Goal: Information Seeking & Learning: Compare options

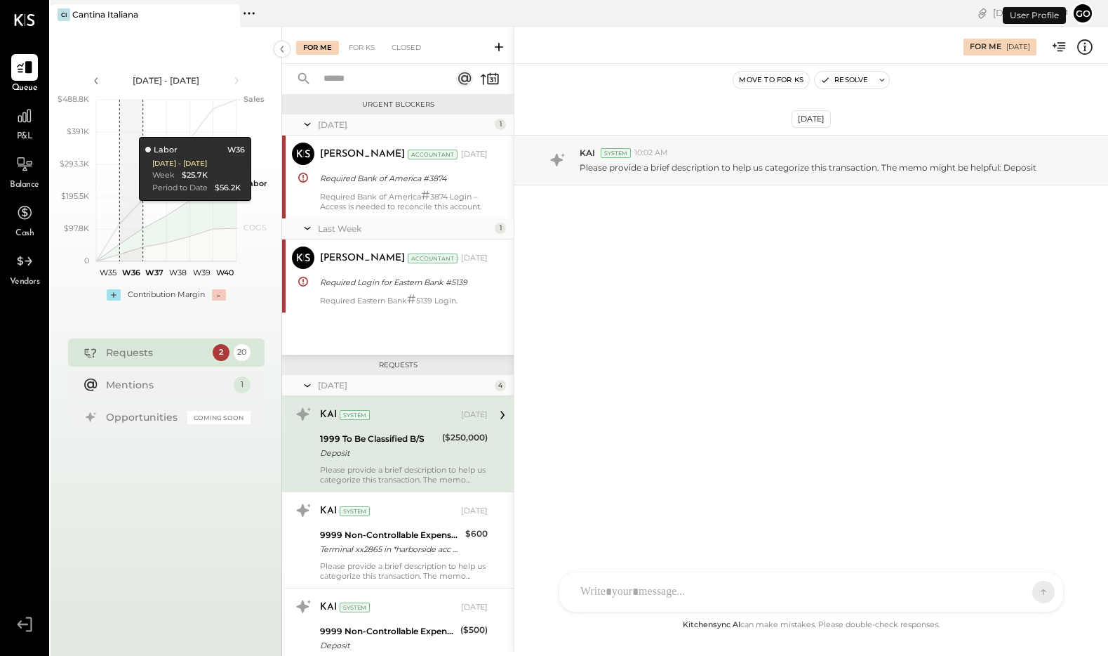
scroll to position [71, 0]
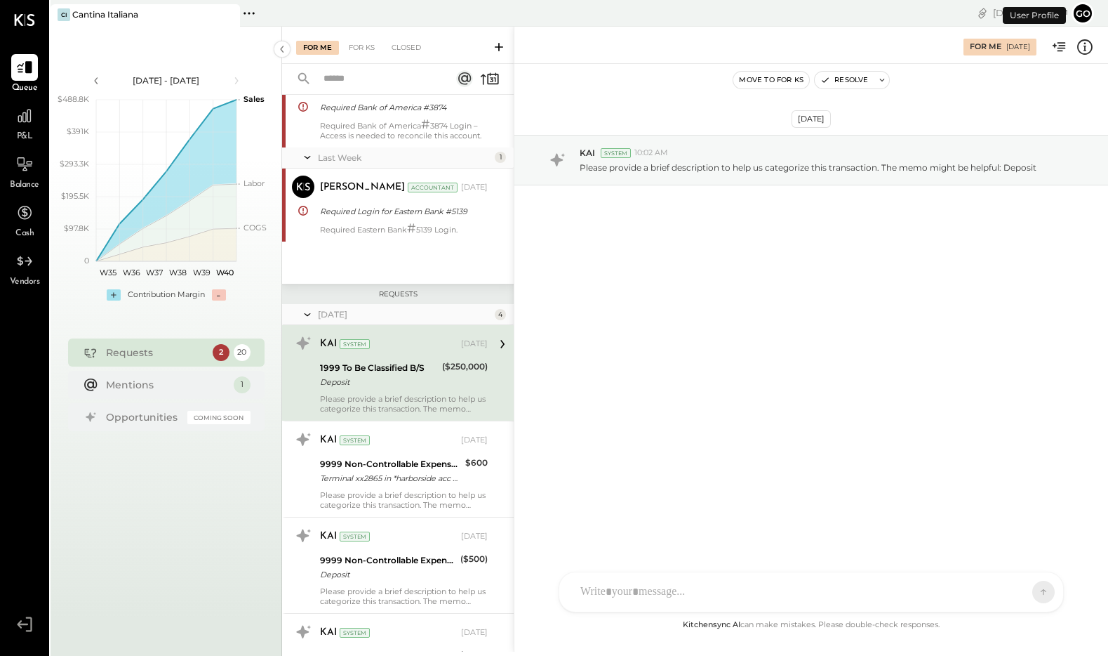
click at [25, 131] on span "P&L" at bounding box center [25, 137] width 16 height 13
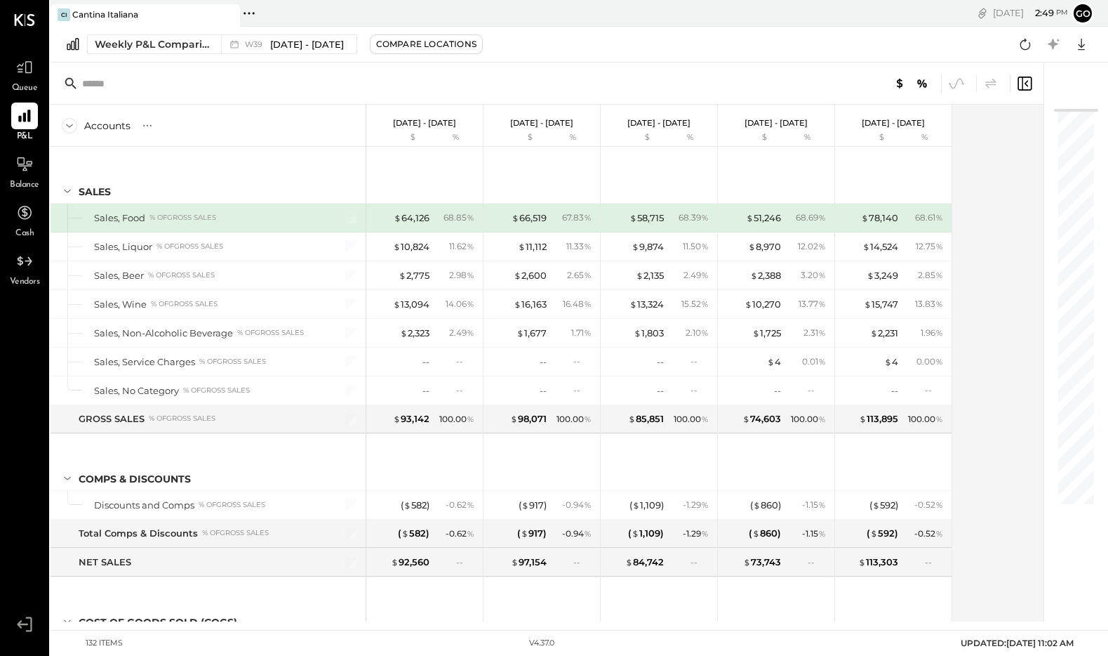
click at [23, 84] on span "Queue" at bounding box center [25, 88] width 26 height 13
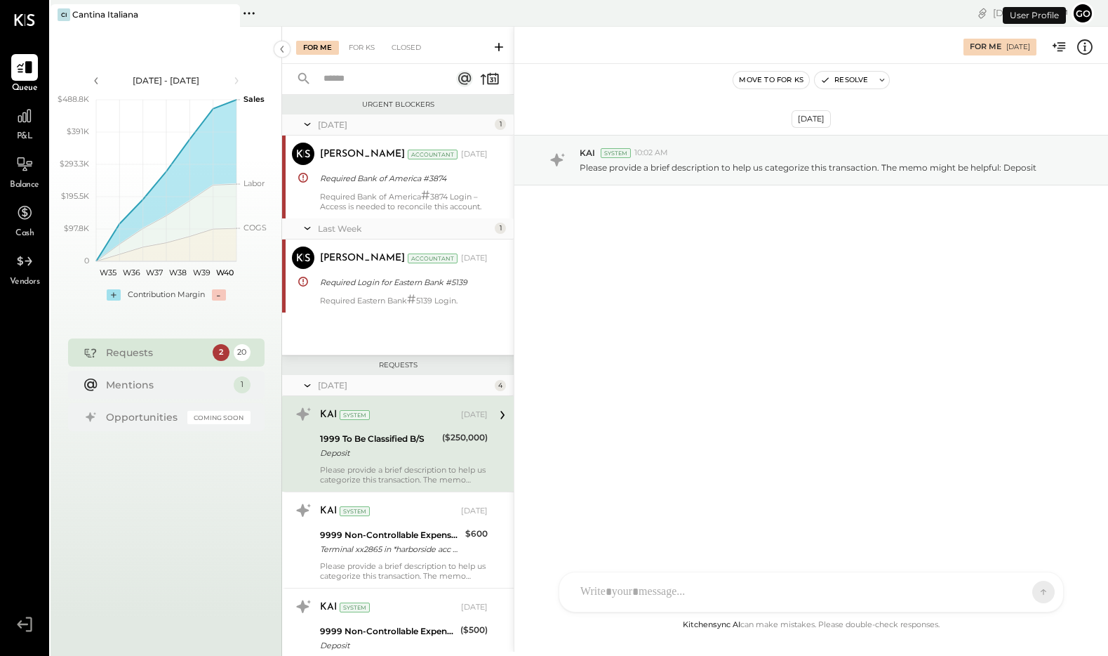
scroll to position [71, 0]
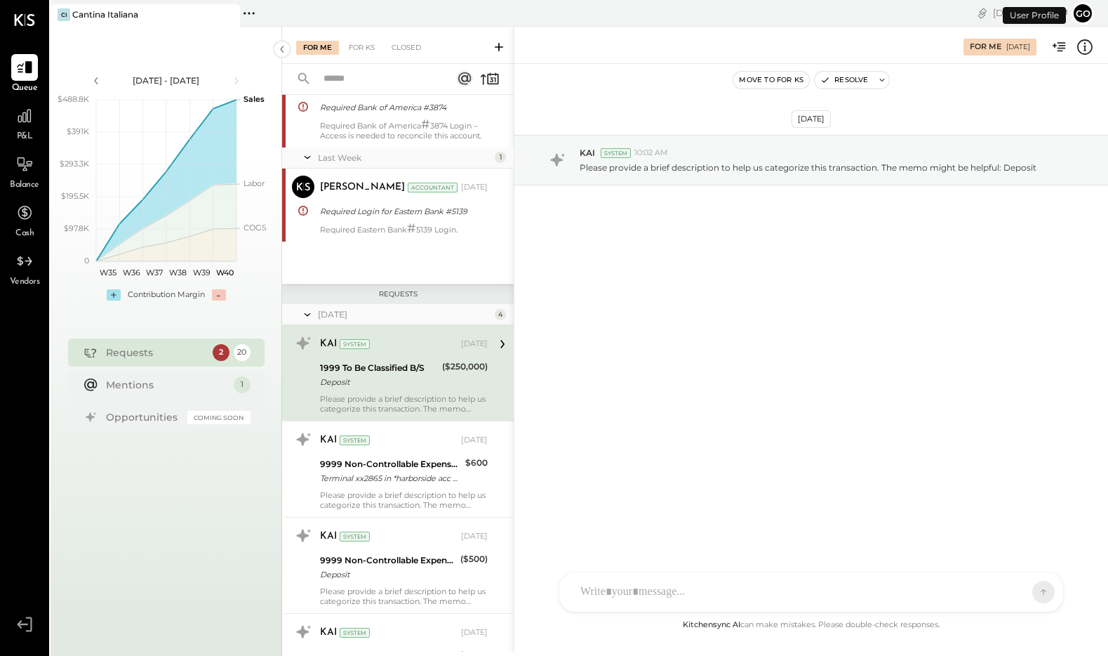
click at [26, 135] on span "P&L" at bounding box center [25, 137] width 16 height 13
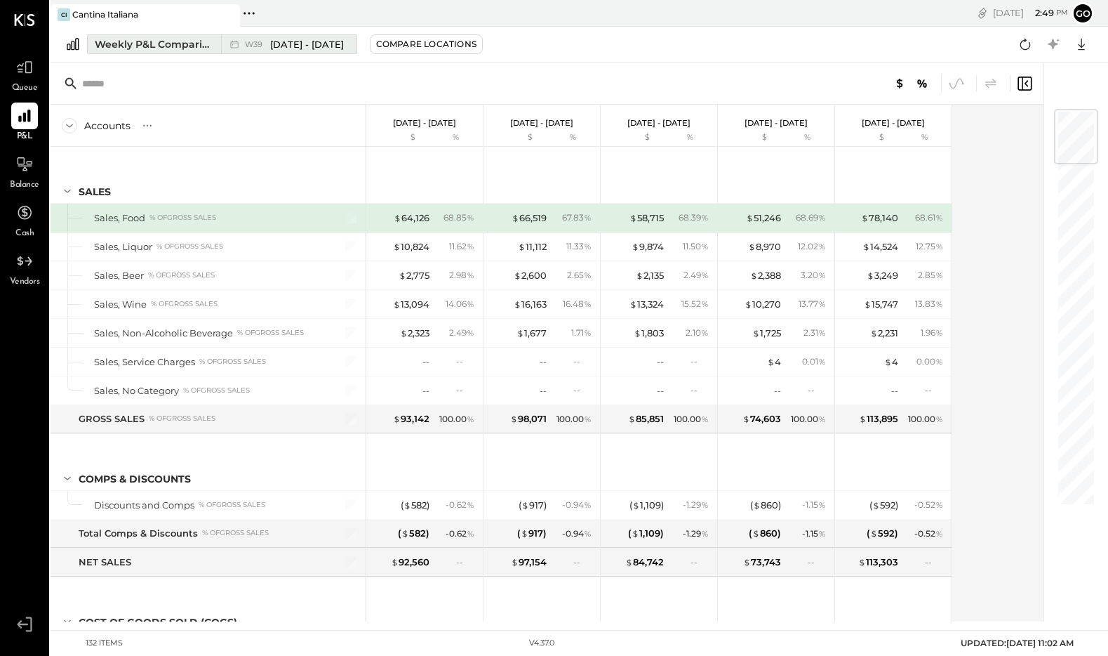
click at [322, 49] on span "[DATE] - [DATE]" at bounding box center [307, 44] width 74 height 13
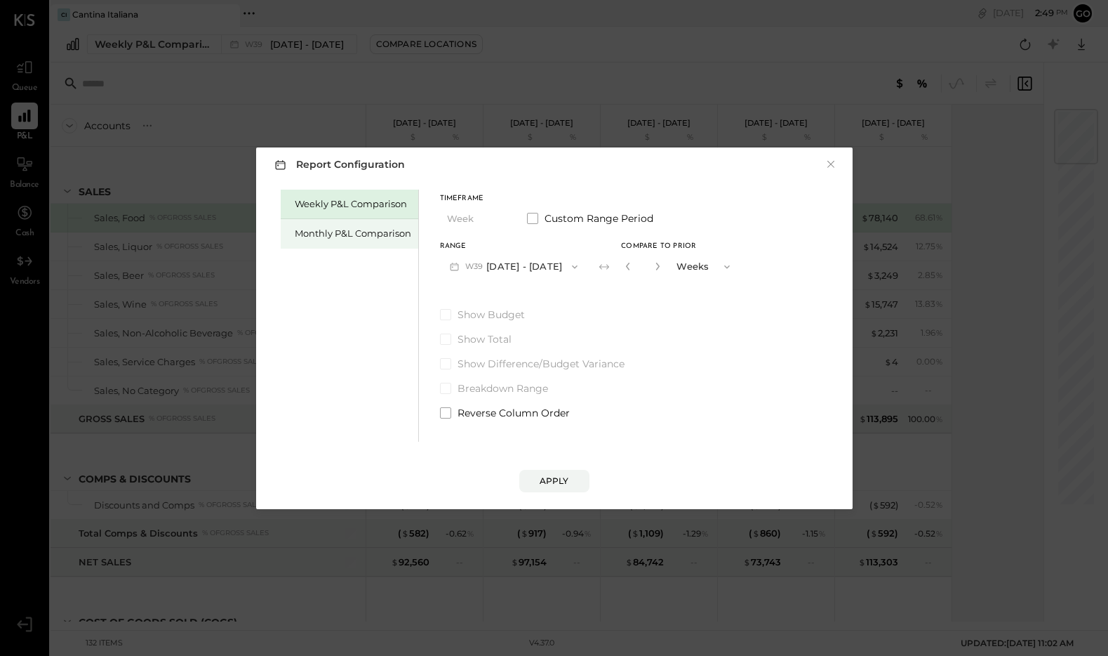
click at [360, 233] on div "Monthly P&L Comparison" at bounding box center [353, 233] width 117 height 13
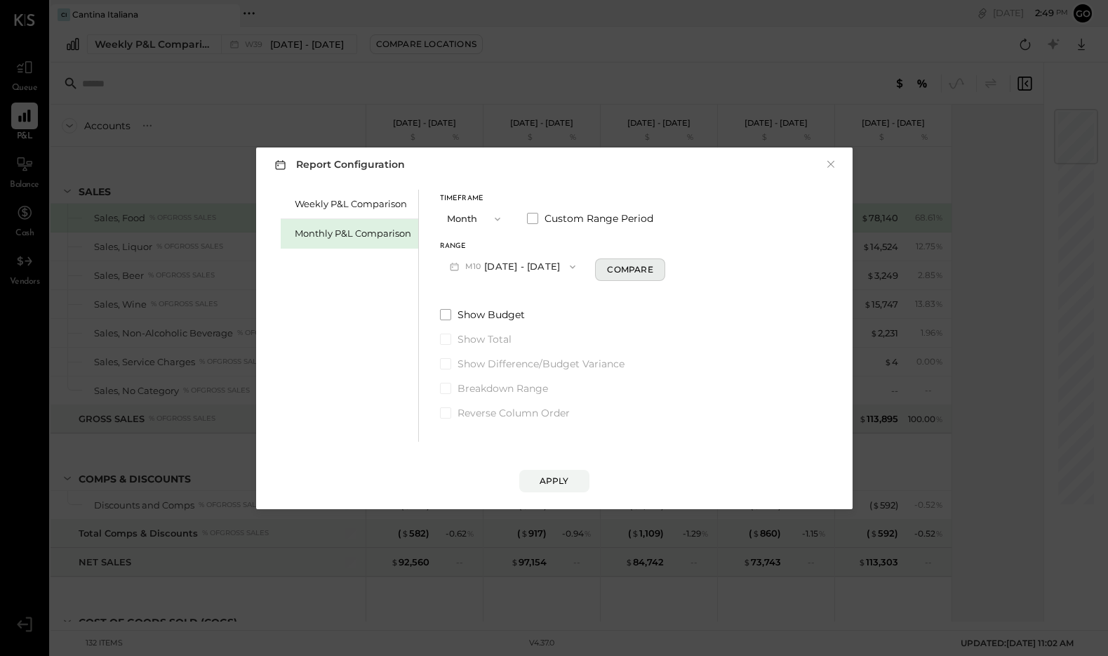
click at [618, 268] on div "Compare" at bounding box center [630, 269] width 46 height 12
click at [622, 267] on icon "button" at bounding box center [626, 266] width 8 height 8
click at [495, 221] on icon "button" at bounding box center [497, 218] width 11 height 11
click at [475, 215] on span "Month" at bounding box center [465, 218] width 28 height 9
click at [356, 204] on div "Weekly P&L Comparison" at bounding box center [353, 203] width 117 height 13
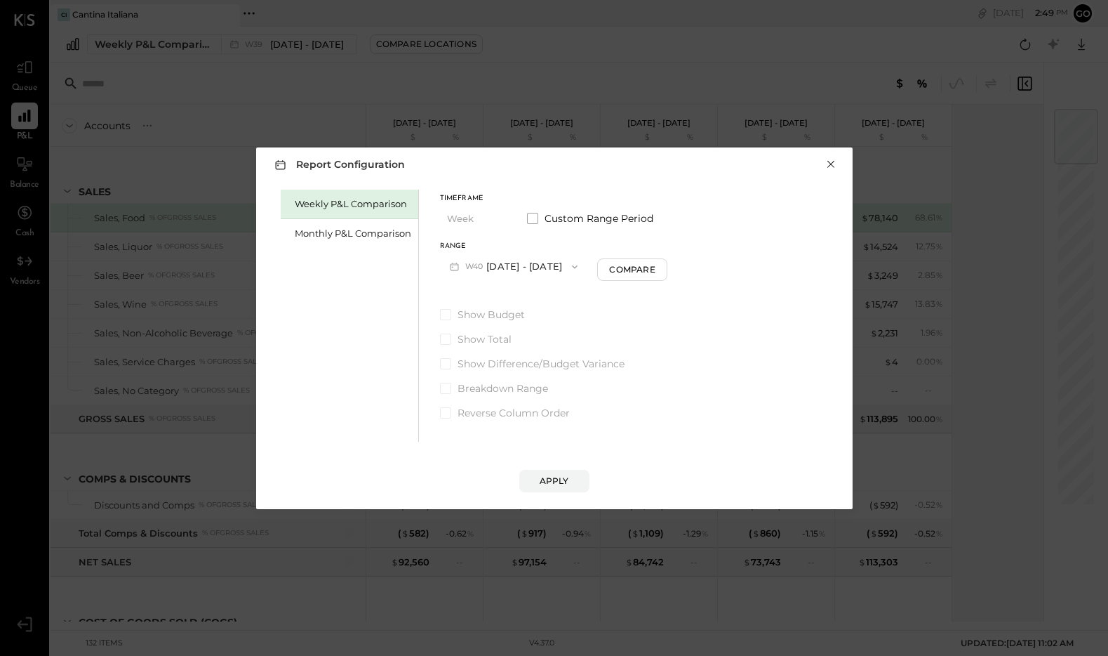
click at [833, 166] on button "×" at bounding box center [831, 164] width 13 height 14
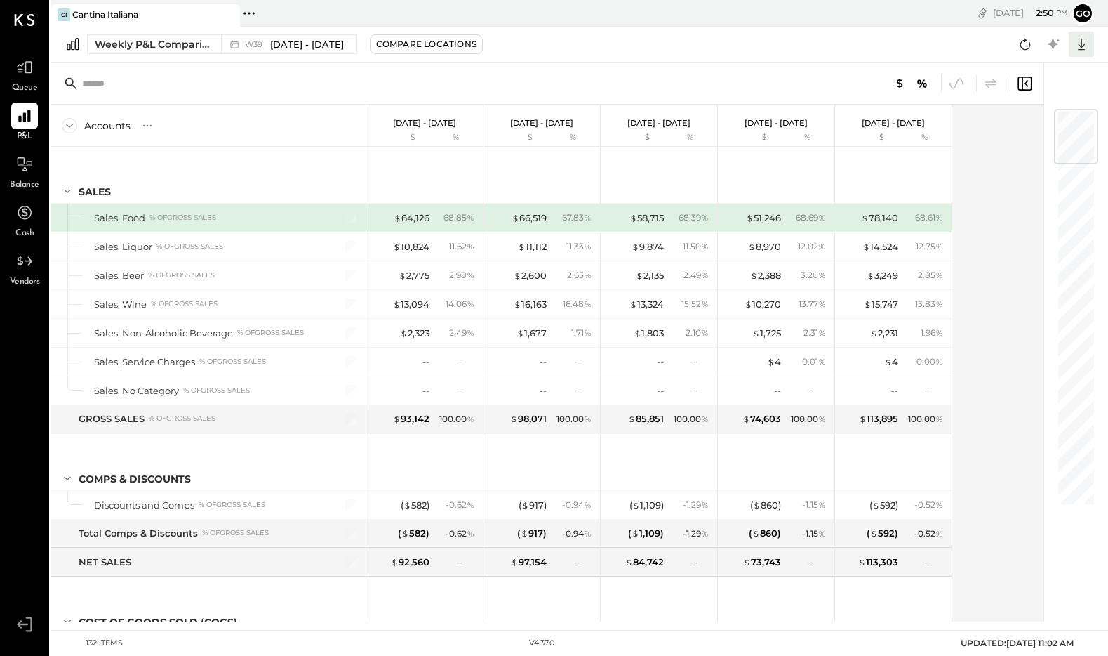
click at [1078, 52] on icon at bounding box center [1082, 44] width 18 height 18
click at [1037, 67] on link "CSV" at bounding box center [1038, 67] width 112 height 29
click at [498, 105] on div "[DATE] - [DATE] $ %" at bounding box center [542, 126] width 117 height 42
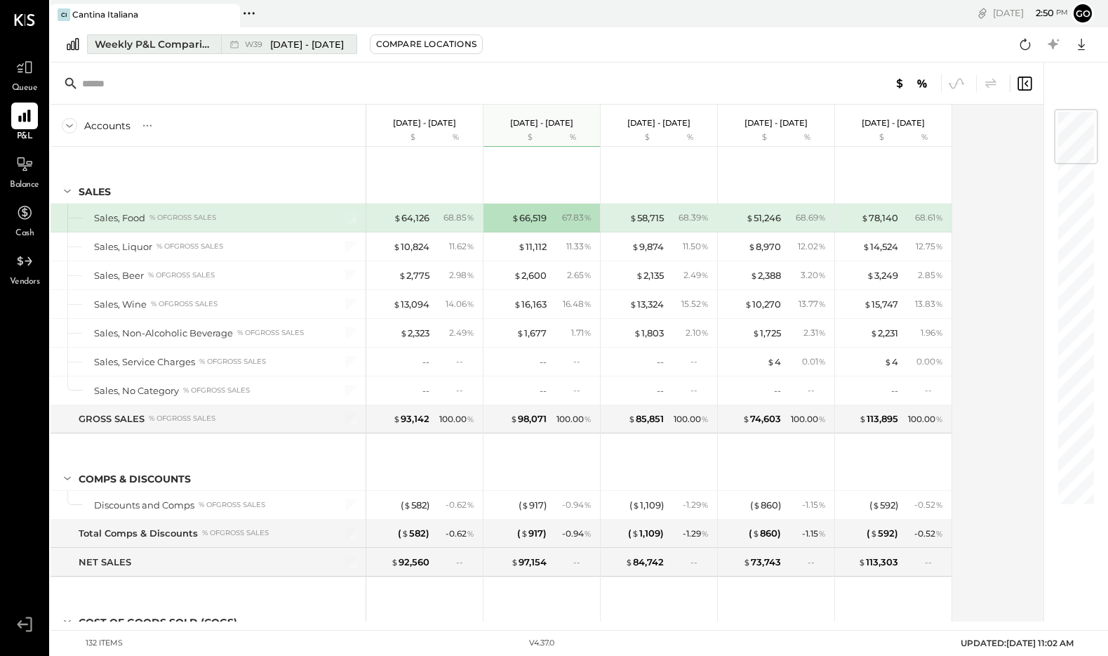
click at [303, 48] on span "[DATE] - [DATE]" at bounding box center [307, 44] width 74 height 13
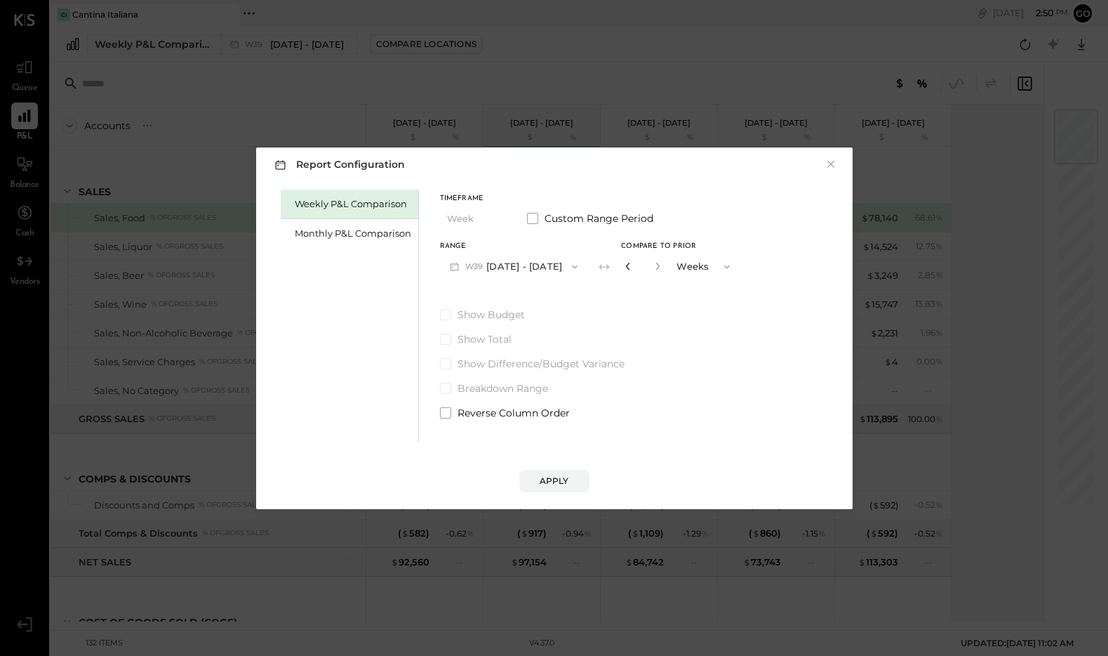
click at [630, 270] on icon "button" at bounding box center [628, 266] width 8 height 8
type input "*"
click at [630, 270] on icon "button" at bounding box center [628, 266] width 8 height 8
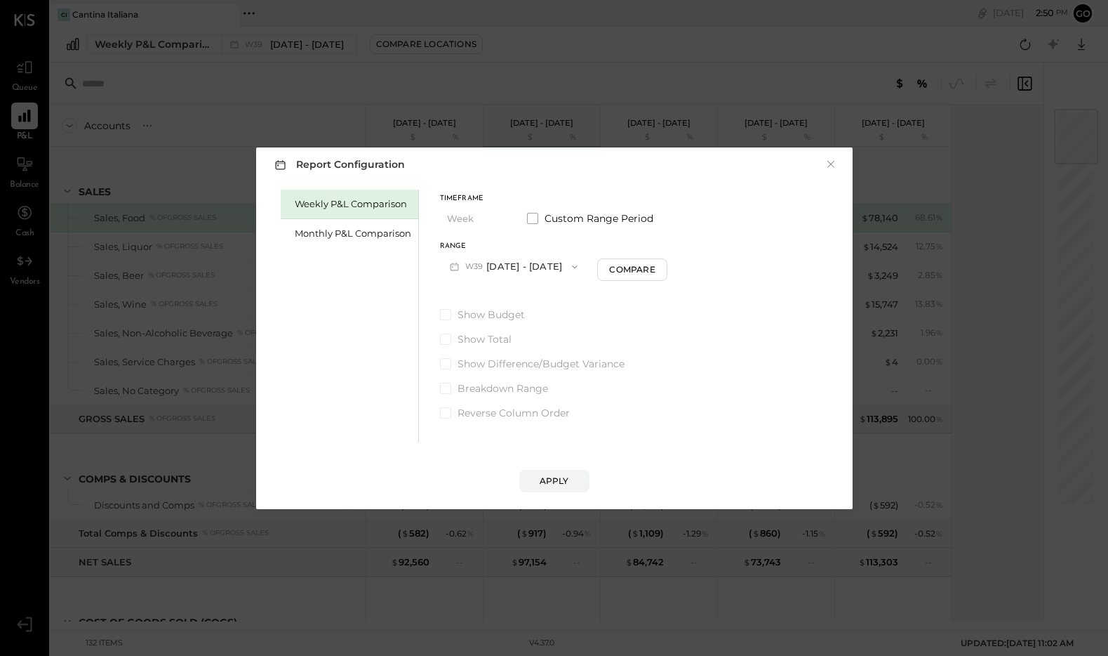
click at [630, 270] on div "Compare" at bounding box center [632, 269] width 46 height 12
click at [630, 270] on icon "button" at bounding box center [628, 266] width 8 height 8
click at [832, 166] on button "×" at bounding box center [831, 164] width 13 height 14
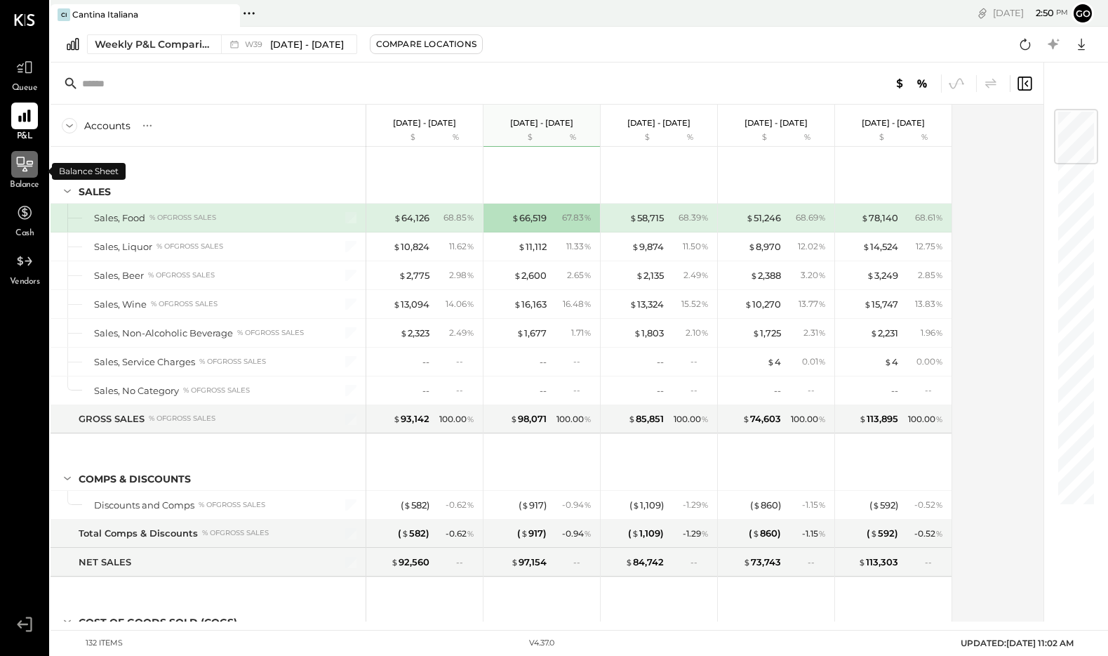
click at [25, 173] on div at bounding box center [24, 164] width 27 height 27
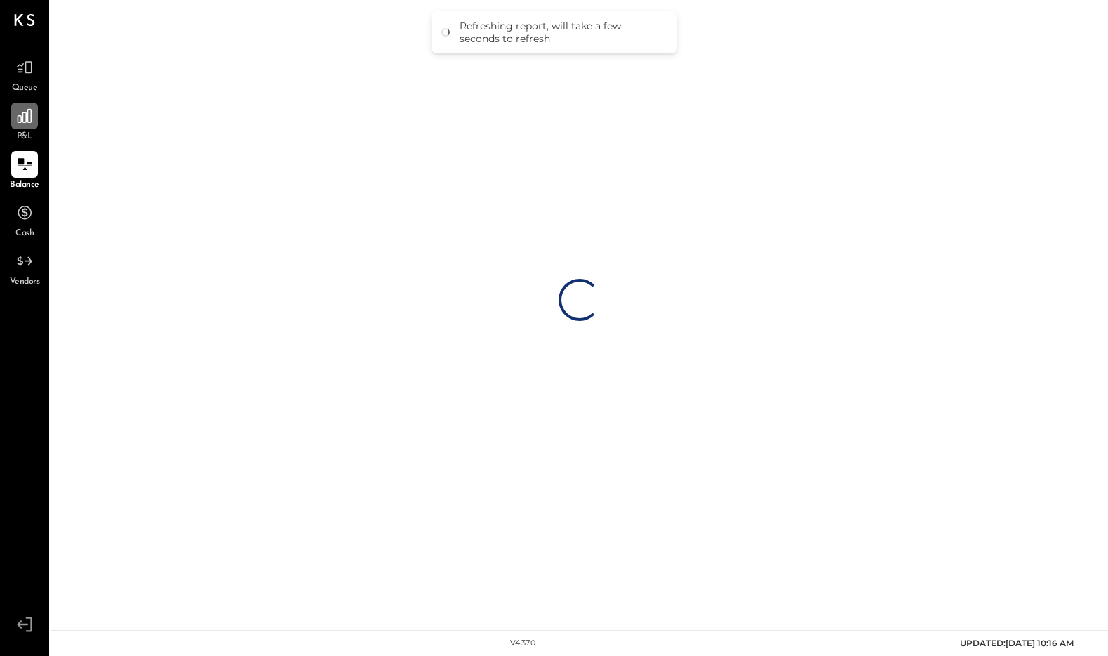
click at [20, 124] on icon at bounding box center [24, 116] width 18 height 18
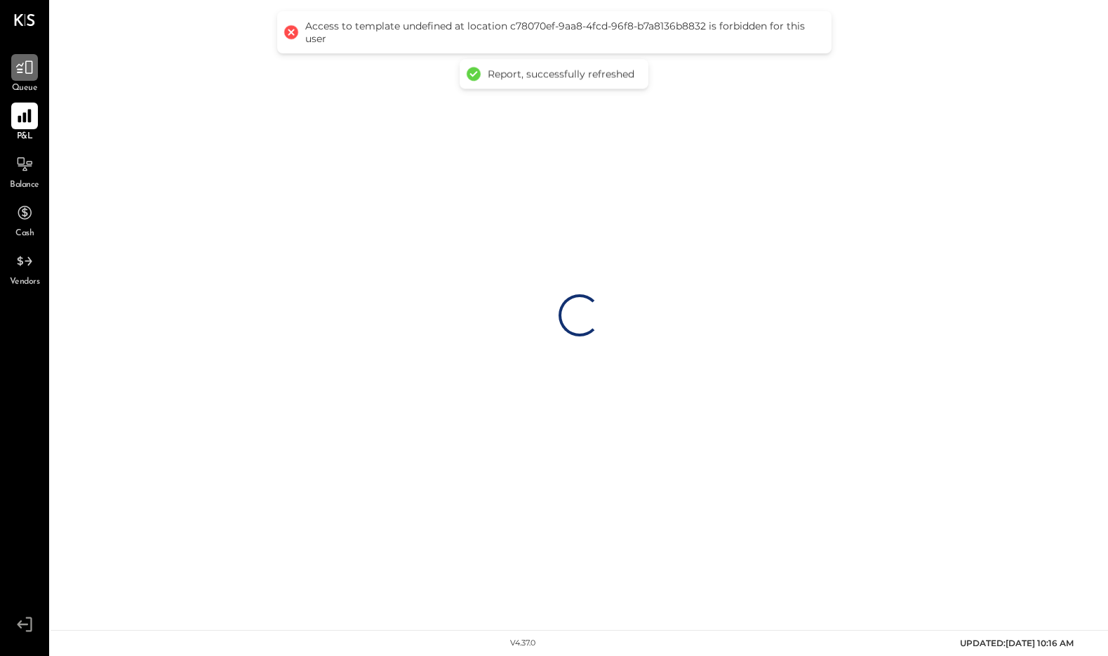
click at [25, 58] on icon at bounding box center [24, 67] width 18 height 18
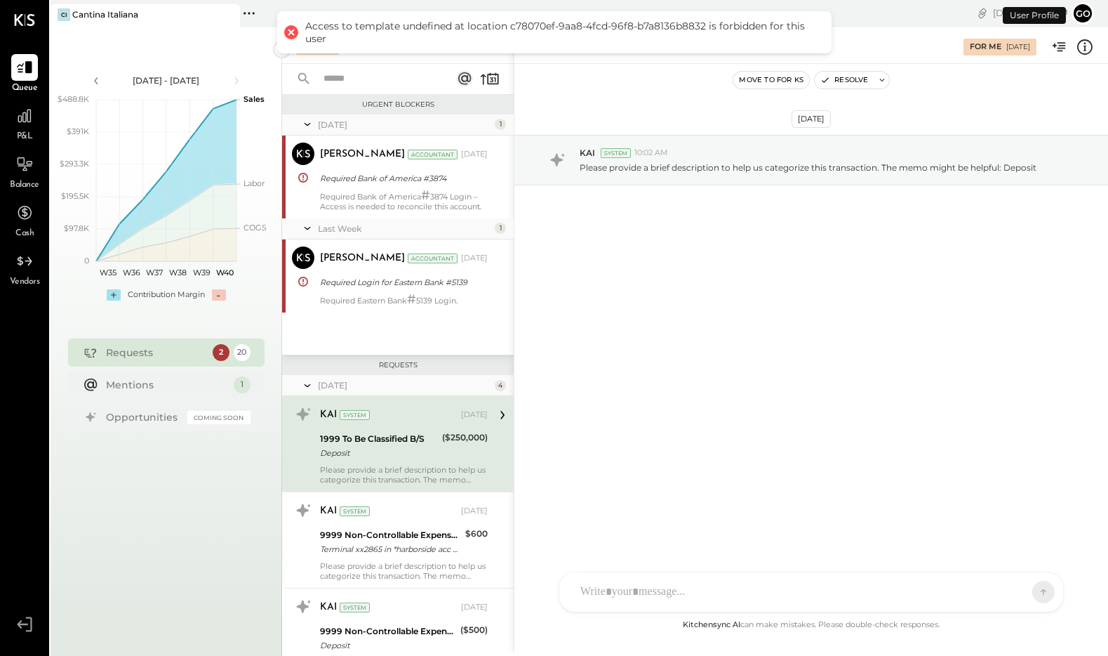
scroll to position [71, 0]
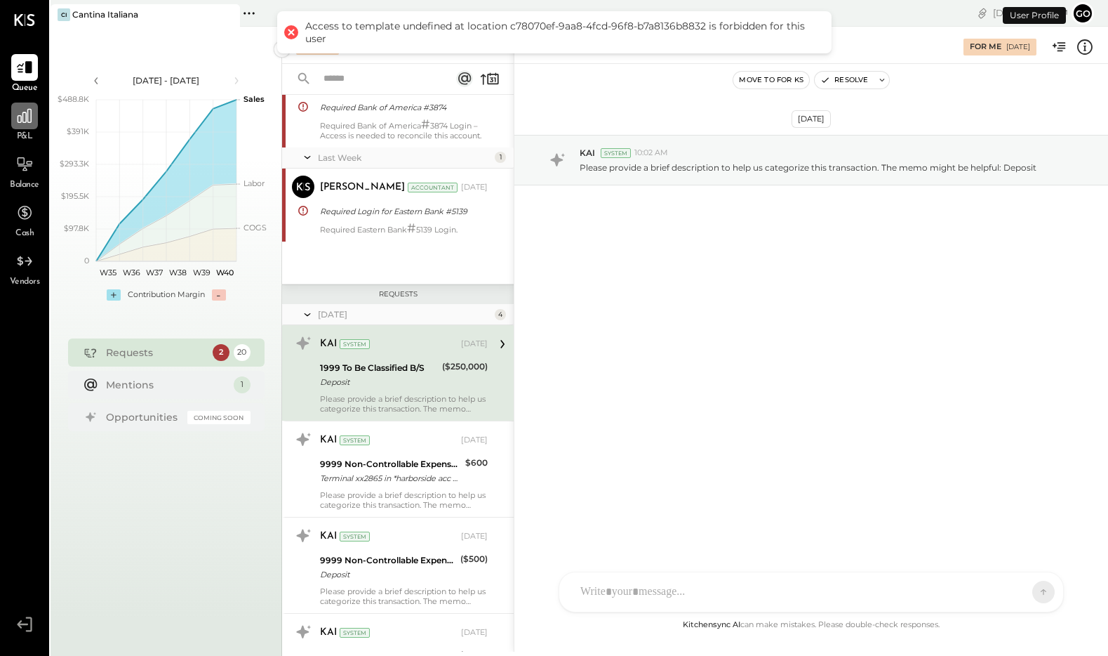
click at [25, 117] on icon at bounding box center [24, 116] width 18 height 18
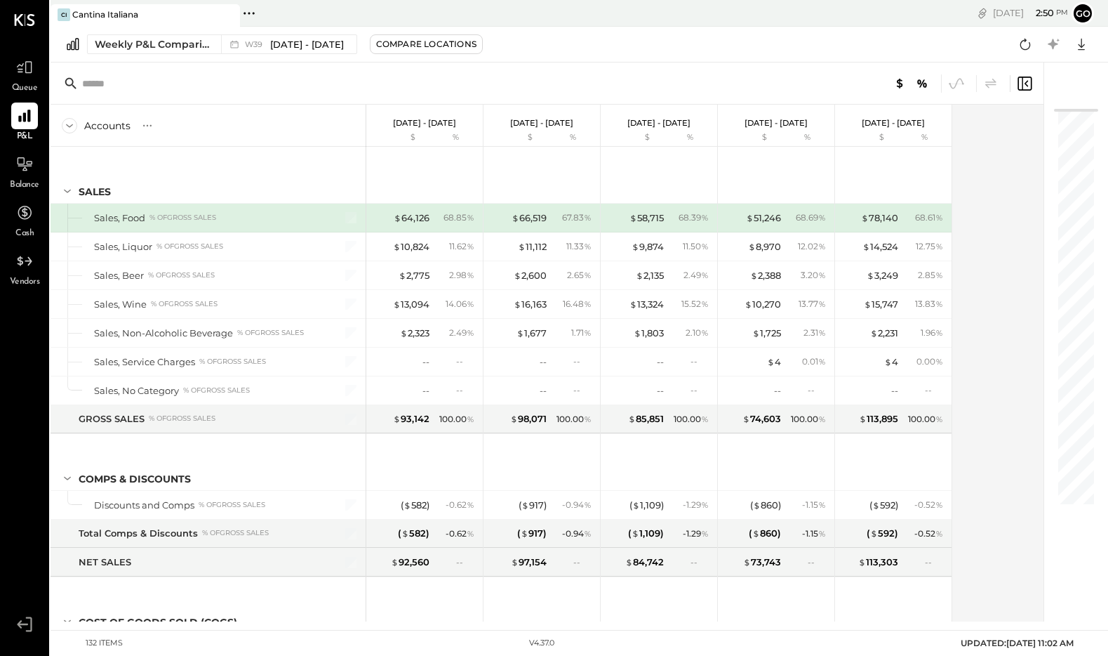
click at [995, 14] on div "[DATE] 2 : 50 pm" at bounding box center [1030, 12] width 75 height 13
click at [332, 46] on span "[DATE] - [DATE]" at bounding box center [307, 44] width 74 height 13
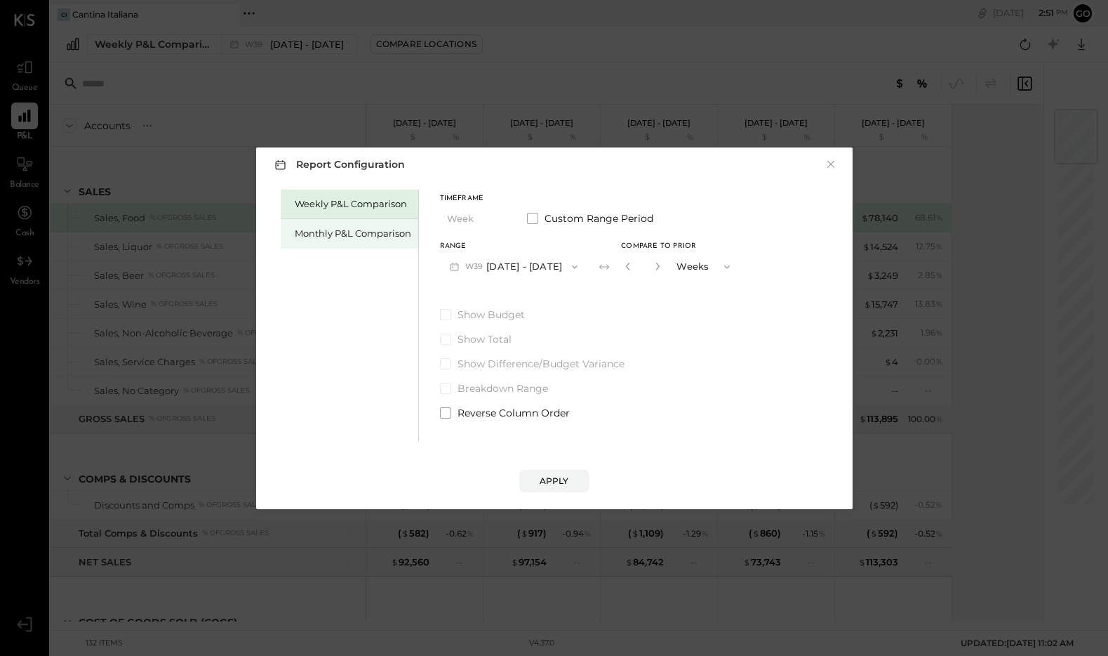
click at [347, 227] on div "Monthly P&L Comparison" at bounding box center [353, 233] width 117 height 13
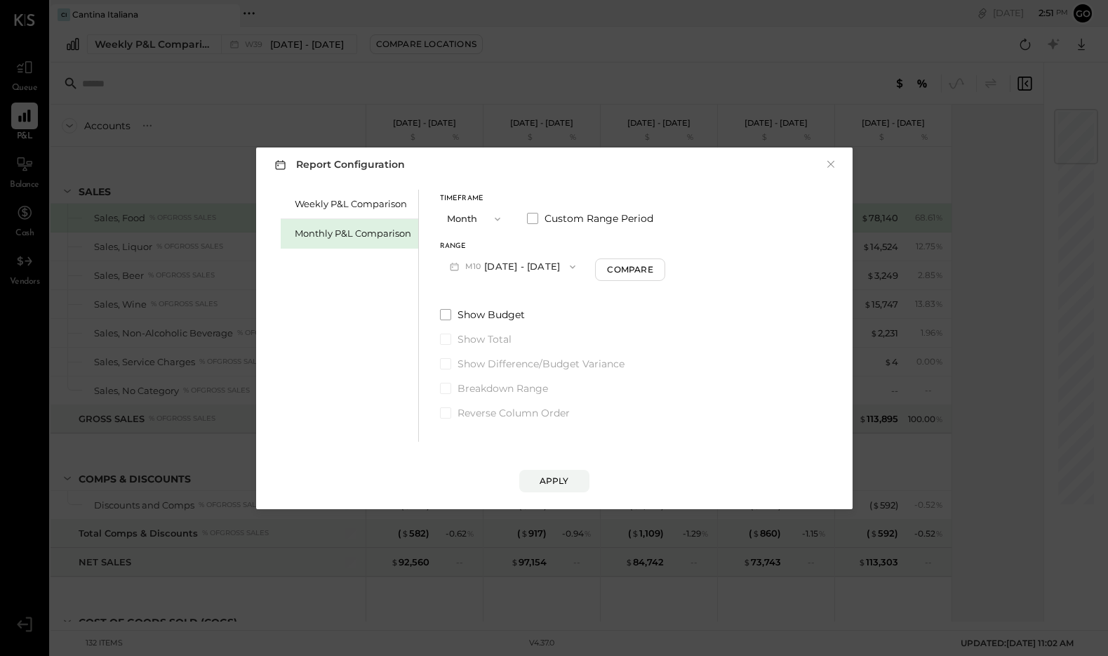
click at [550, 264] on button "M10 [DATE] - [DATE]" at bounding box center [513, 266] width 146 height 26
click at [538, 357] on div "M07 [DATE] - [DATE]" at bounding box center [521, 357] width 160 height 29
click at [624, 276] on button "Compare" at bounding box center [632, 269] width 70 height 22
click at [561, 490] on button "Apply" at bounding box center [554, 481] width 70 height 22
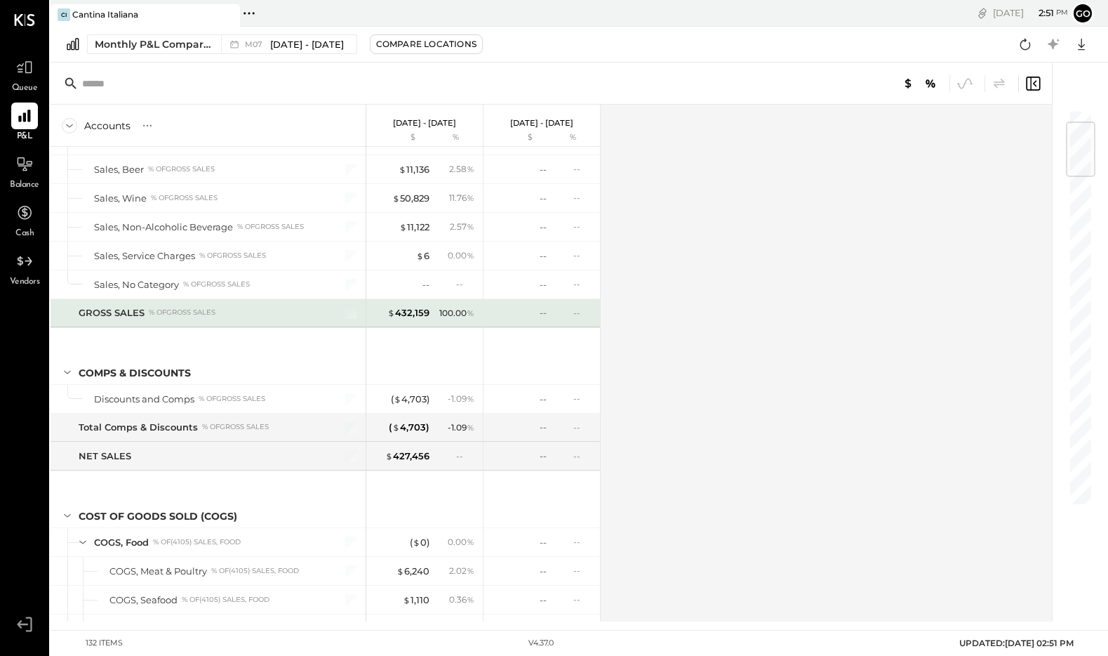
scroll to position [113, 0]
